Goal: Navigation & Orientation: Find specific page/section

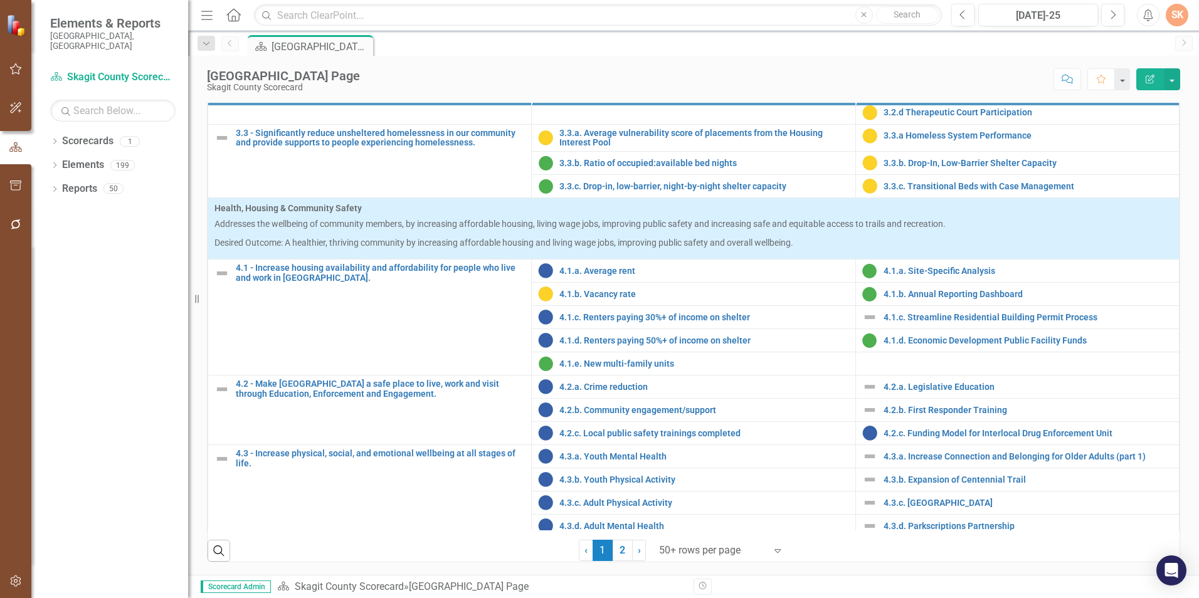
scroll to position [1057, 0]
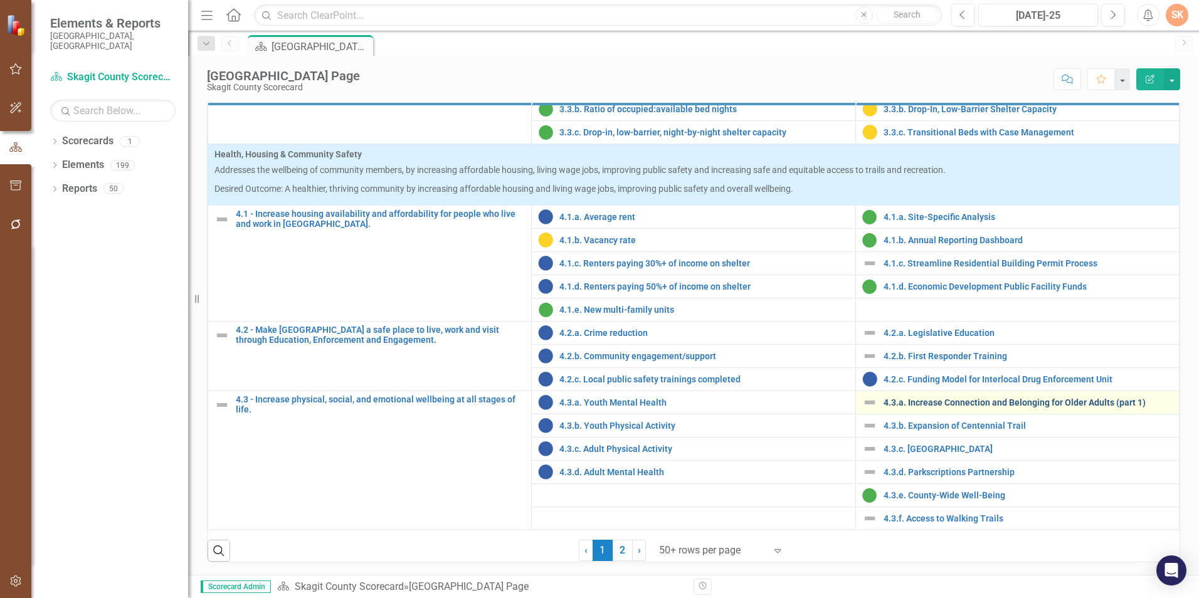
click at [931, 408] on link "4.3.a. Increase Connection and Belonging for Older Adults (part 1)" at bounding box center [1028, 402] width 289 height 9
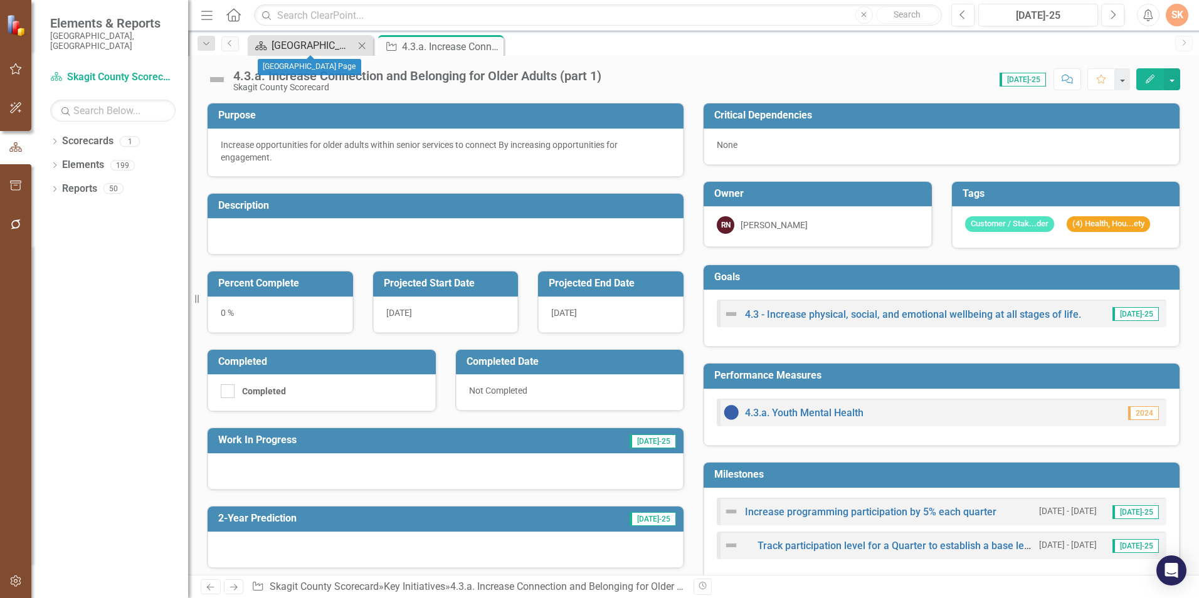
click at [295, 45] on div "[GEOGRAPHIC_DATA] Page" at bounding box center [313, 46] width 83 height 16
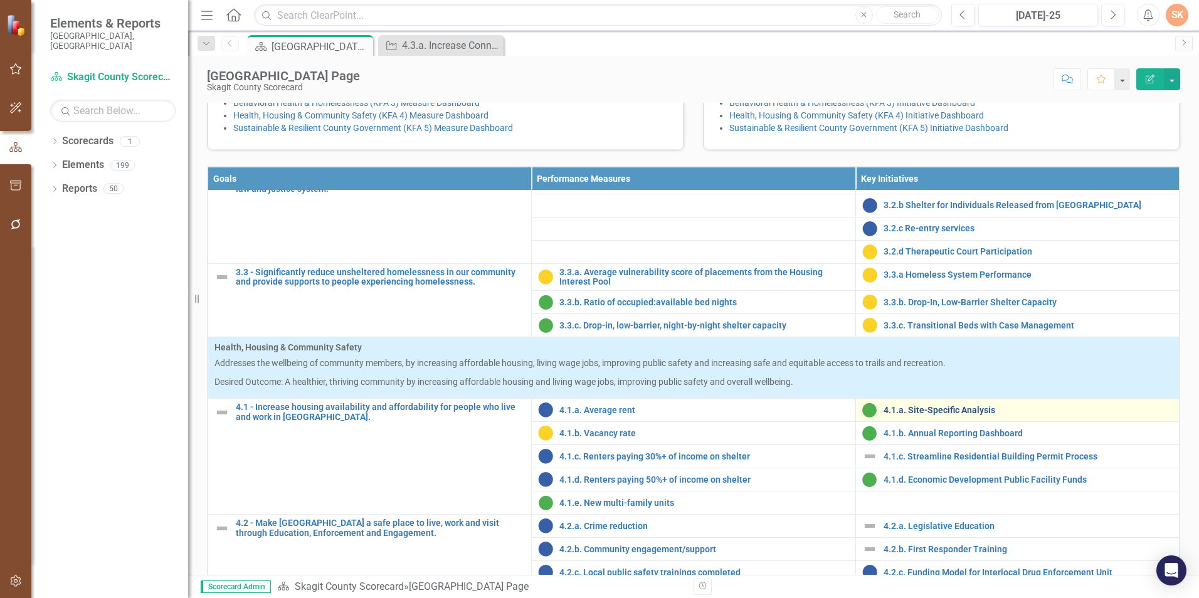
scroll to position [1057, 0]
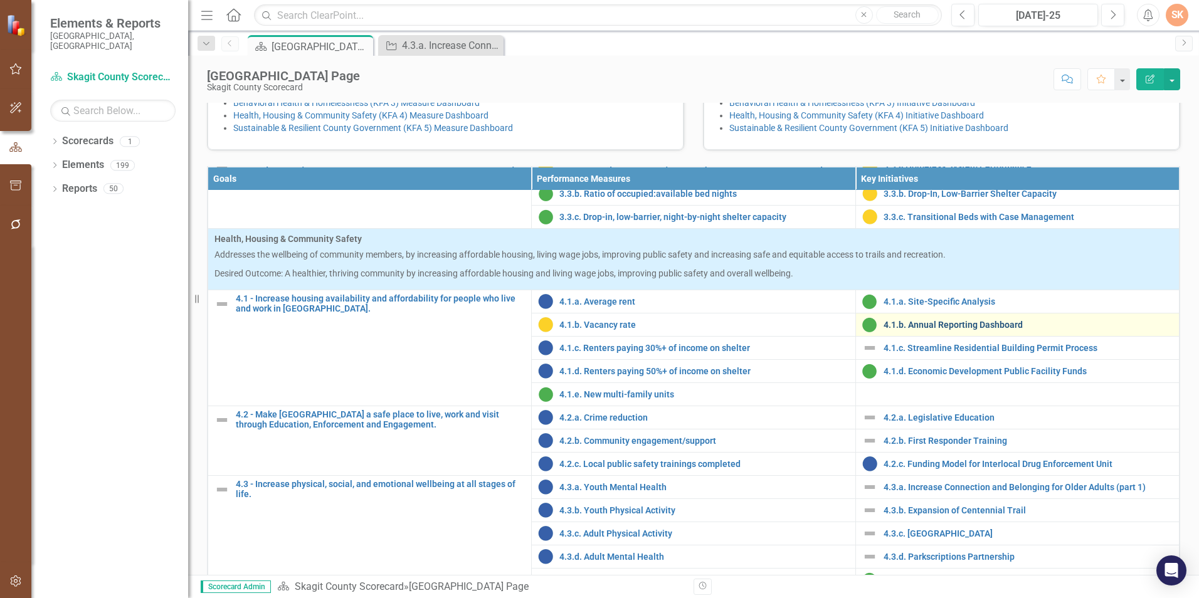
click at [949, 330] on link "4.1.b. Annual Reporting Dashboard" at bounding box center [1028, 324] width 289 height 9
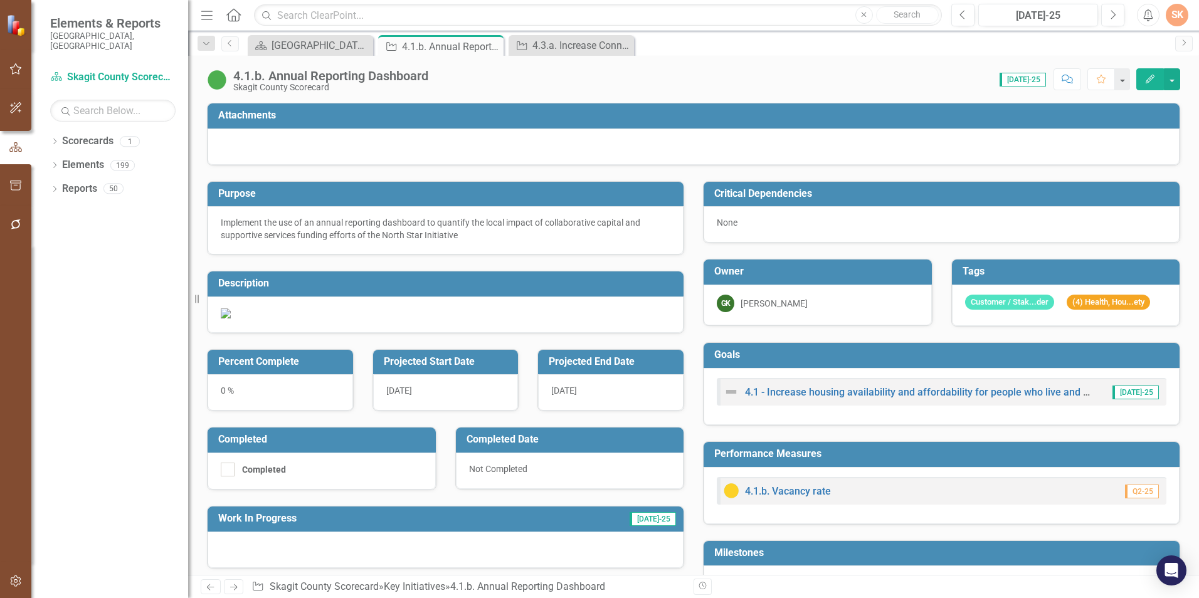
click at [574, 88] on div "Score: 0.00 [DATE]-25 Completed Comment Favorite Edit" at bounding box center [808, 78] width 746 height 21
click at [539, 88] on div "Score: 0.00 [DATE]-25 Completed Comment Favorite Edit" at bounding box center [808, 78] width 746 height 21
click at [878, 68] on div "Score: 0.00 [DATE]-25 Completed Comment Favorite Edit" at bounding box center [808, 78] width 746 height 21
